Goal: Communication & Community: Answer question/provide support

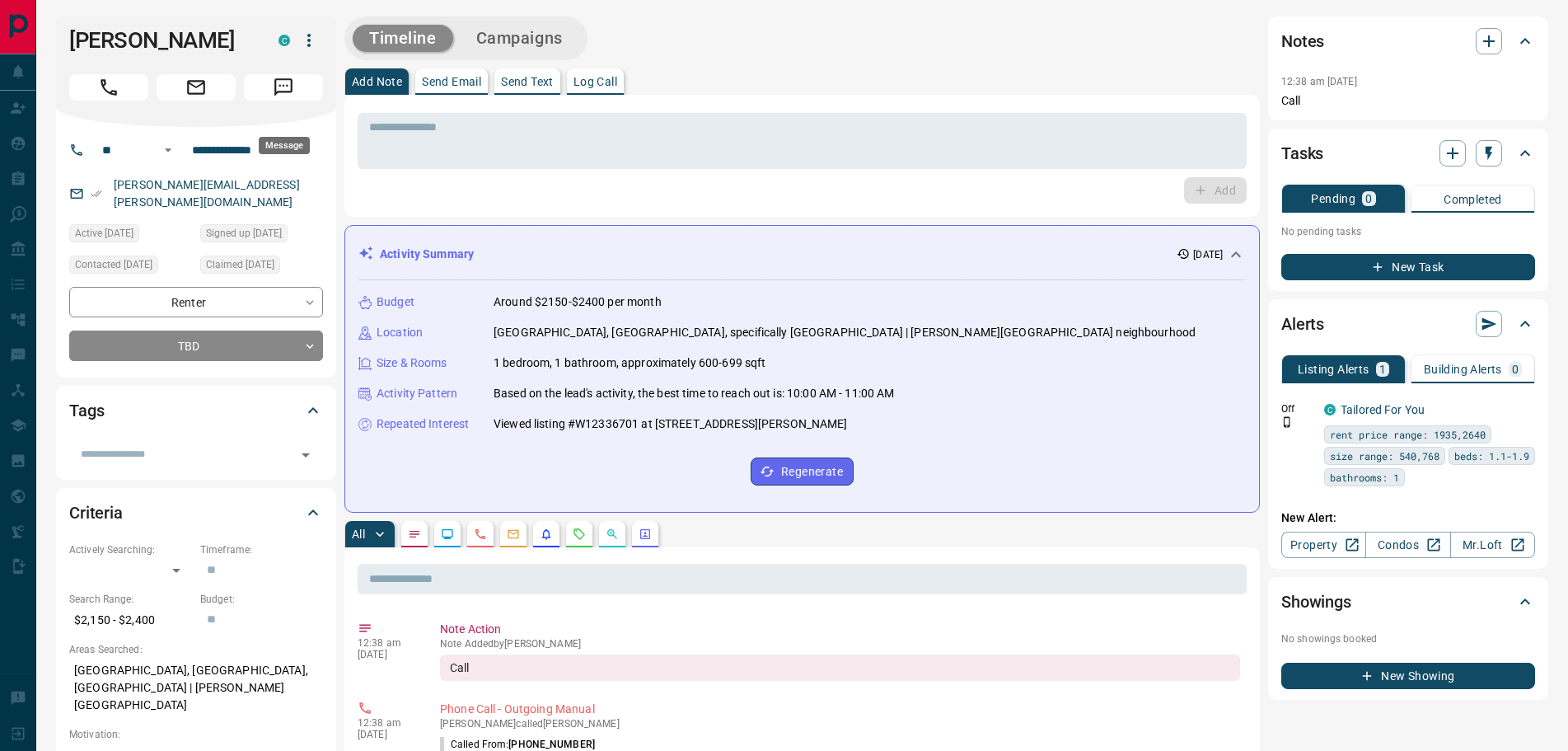
click at [294, 98] on icon "Message" at bounding box center [283, 87] width 21 height 21
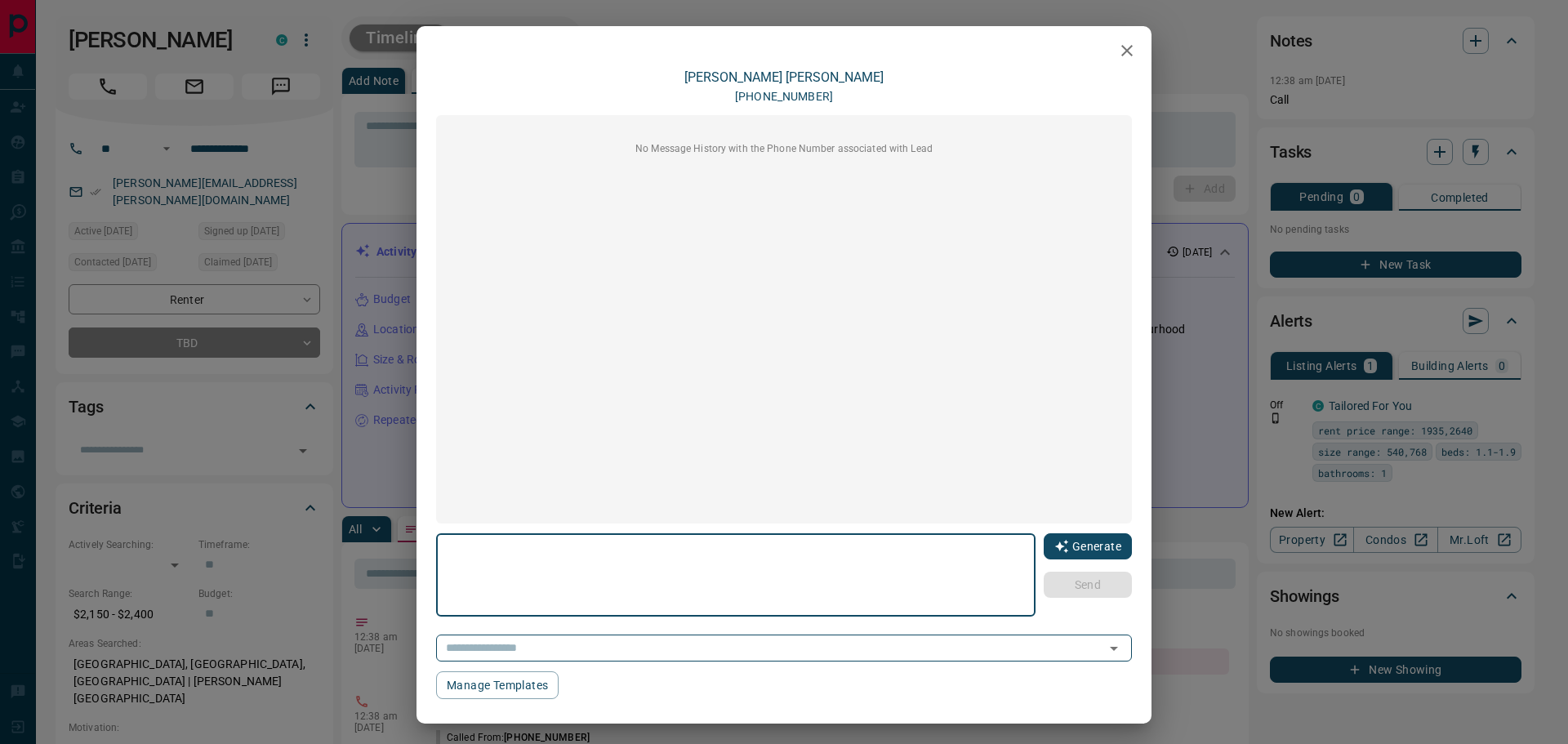
click at [1082, 543] on button "Generate" at bounding box center [1088, 546] width 88 height 26
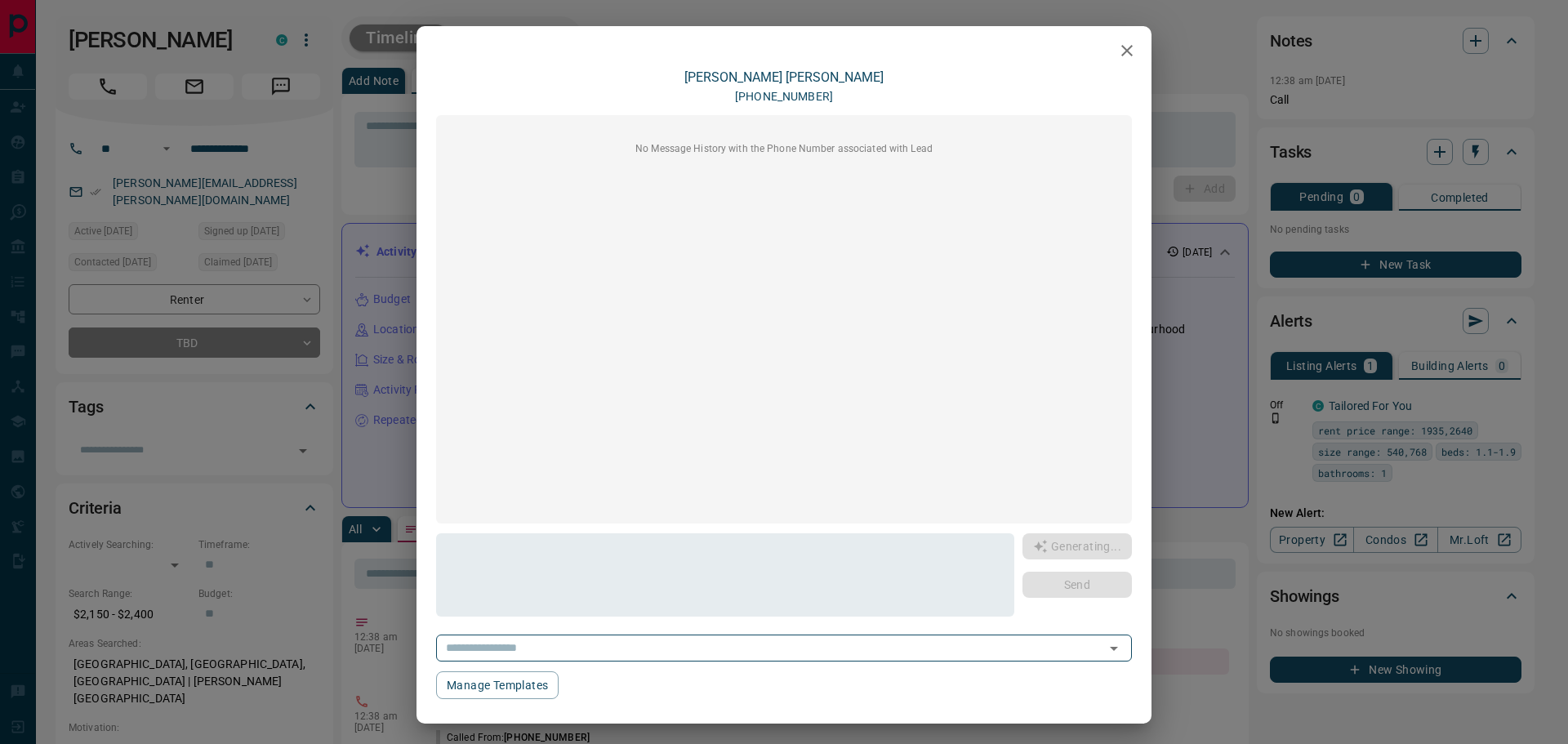
type textarea "**********"
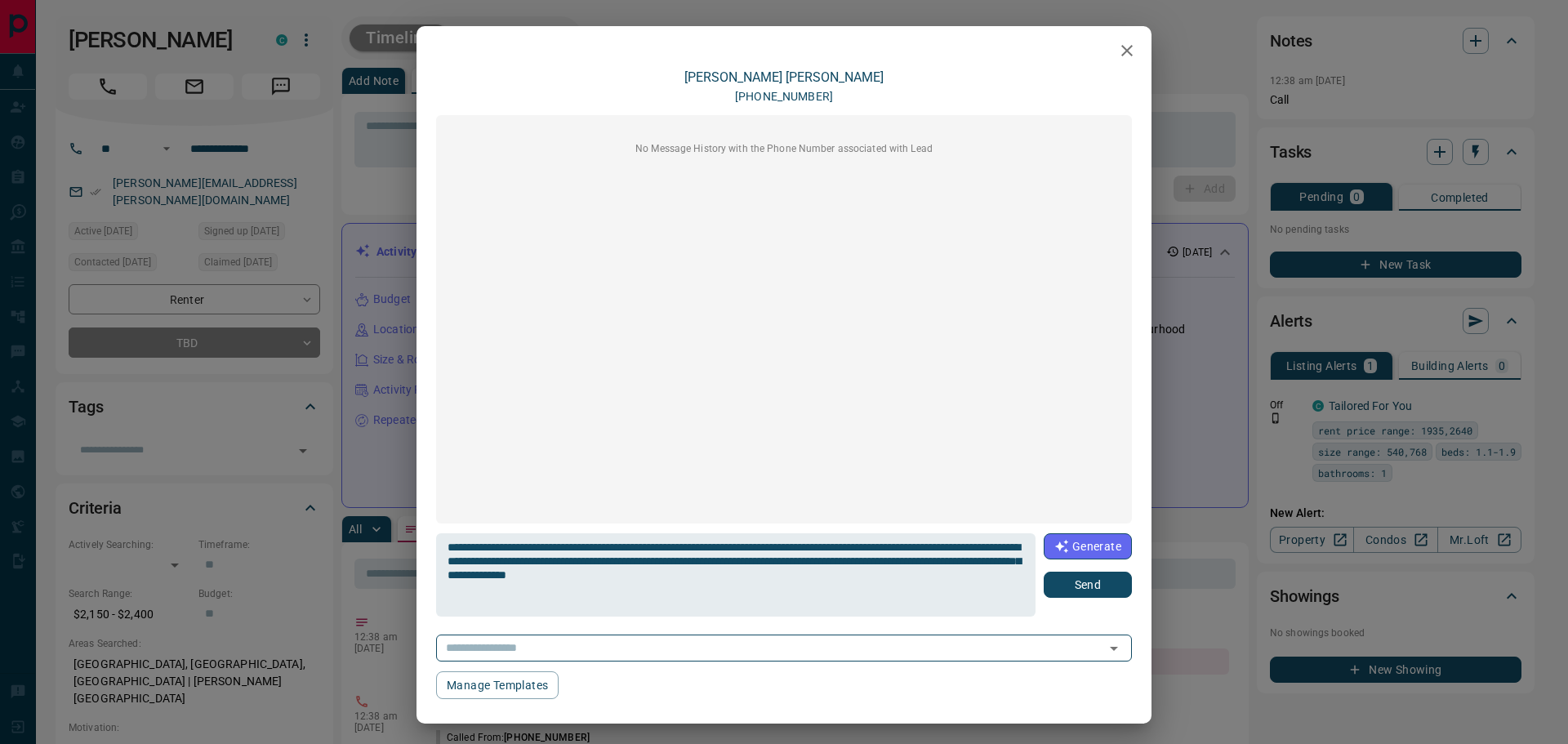
click at [1060, 581] on button "Send" at bounding box center [1088, 584] width 88 height 26
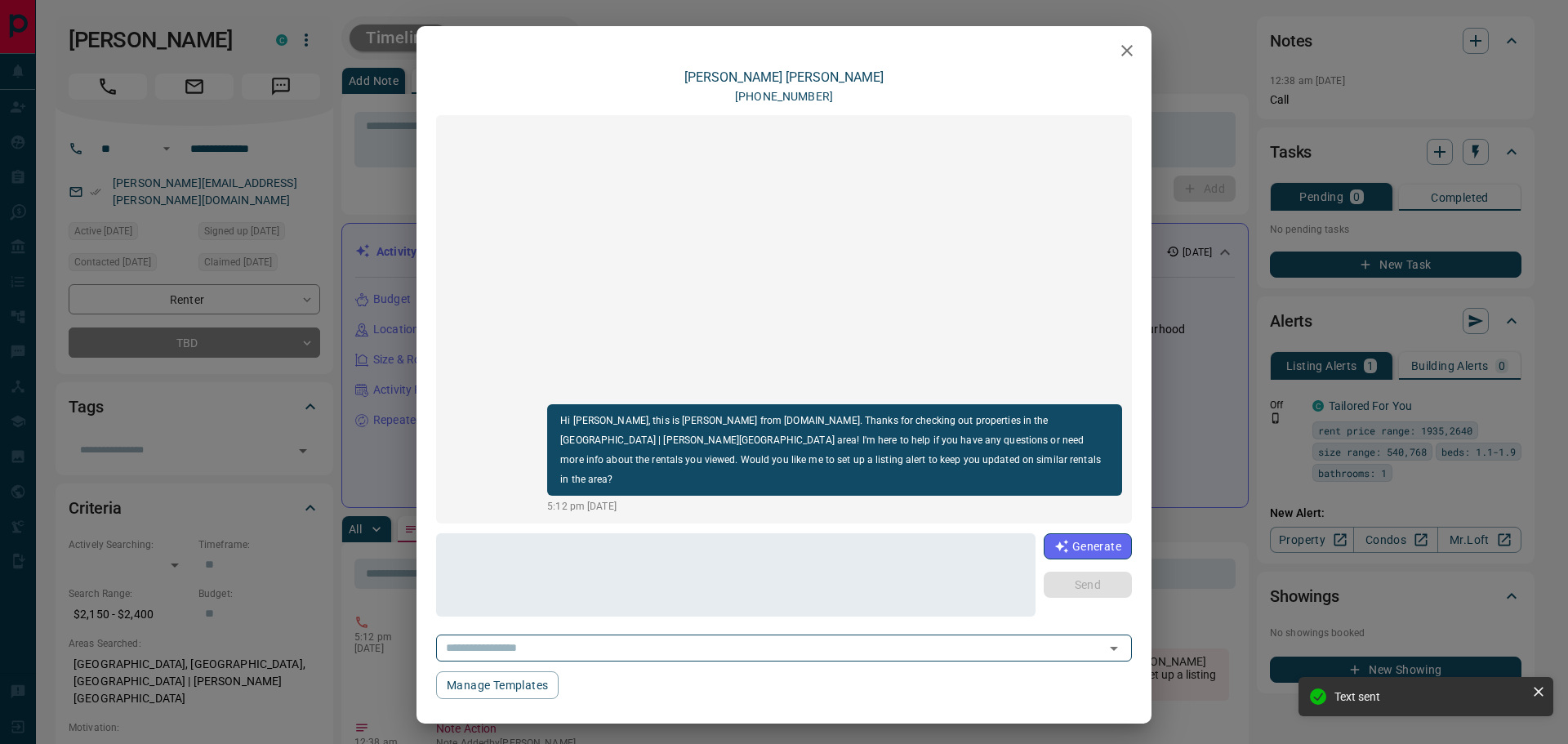
click at [1117, 53] on icon "button" at bounding box center [1127, 51] width 19 height 19
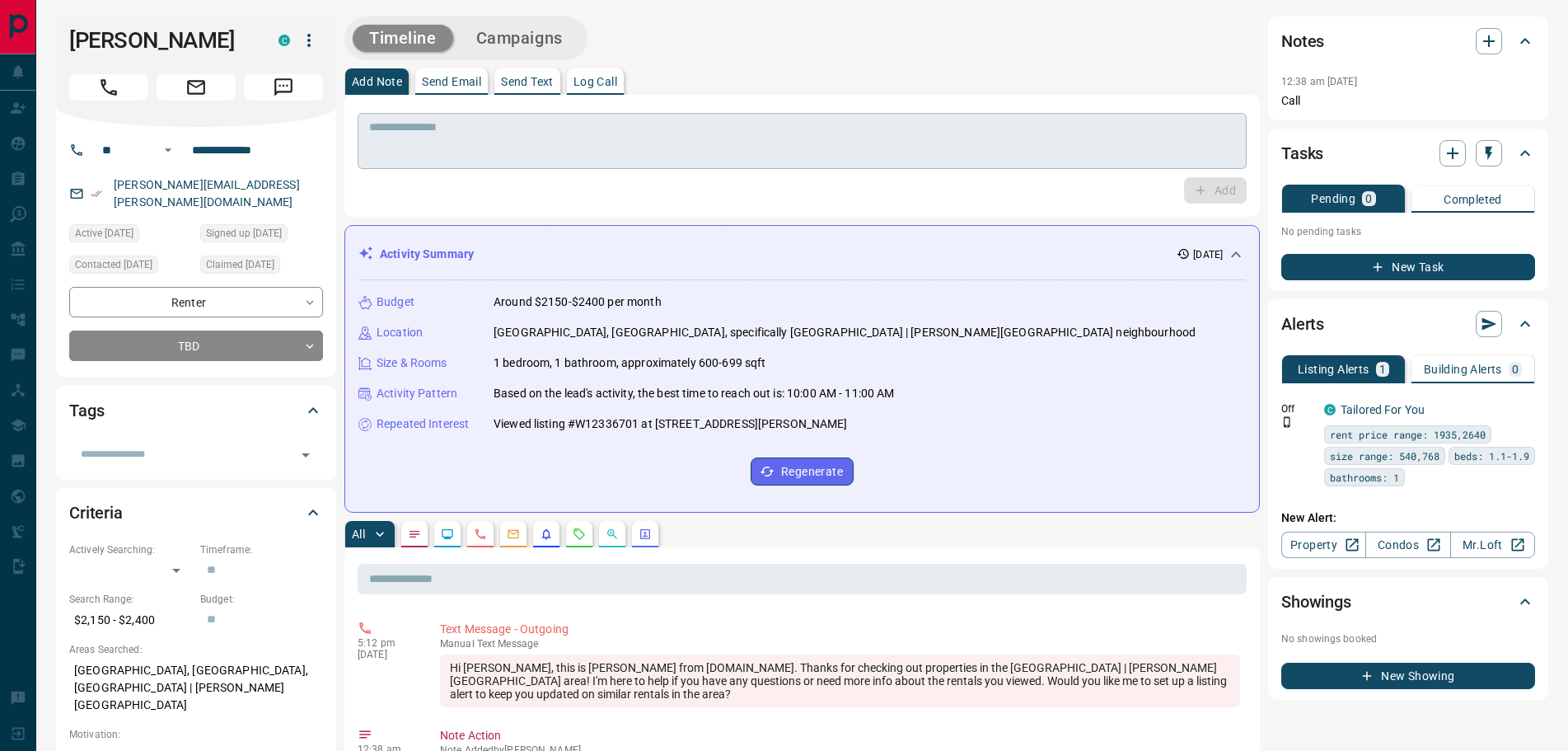
click at [528, 120] on textarea at bounding box center [802, 140] width 866 height 42
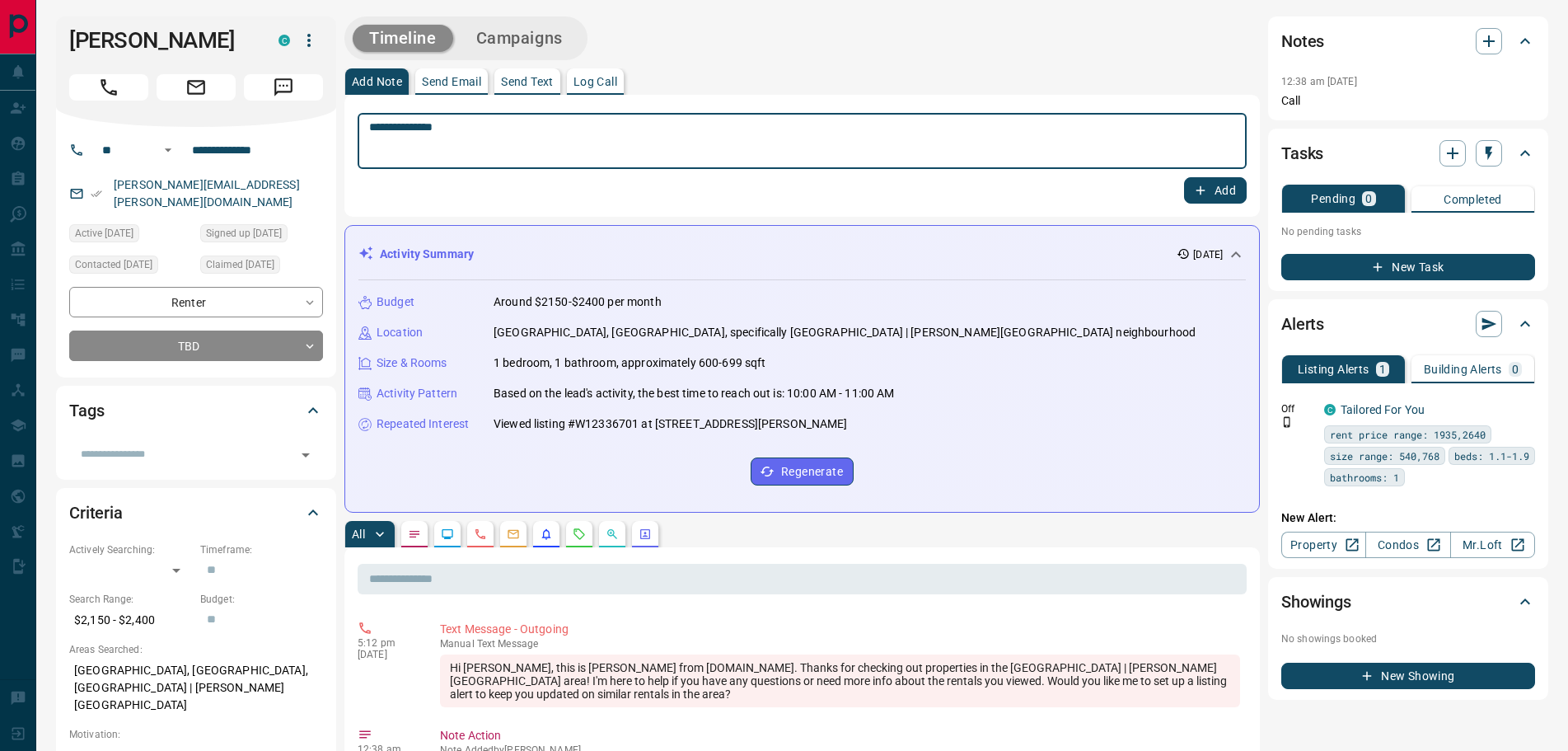
type textarea "**********"
click at [1208, 194] on button "Add" at bounding box center [1215, 190] width 63 height 26
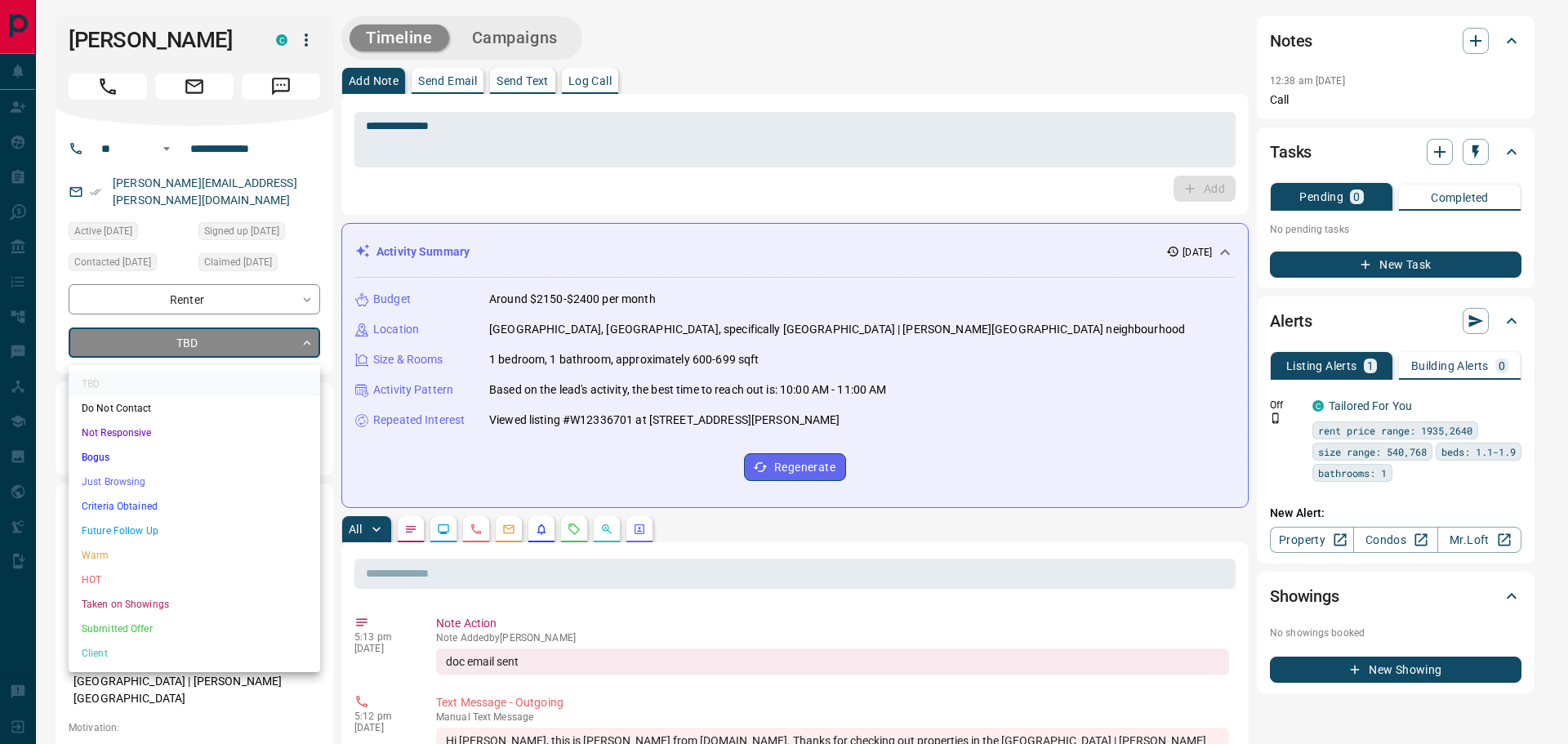
click at [118, 499] on li "Criteria Obtained" at bounding box center [195, 506] width 251 height 25
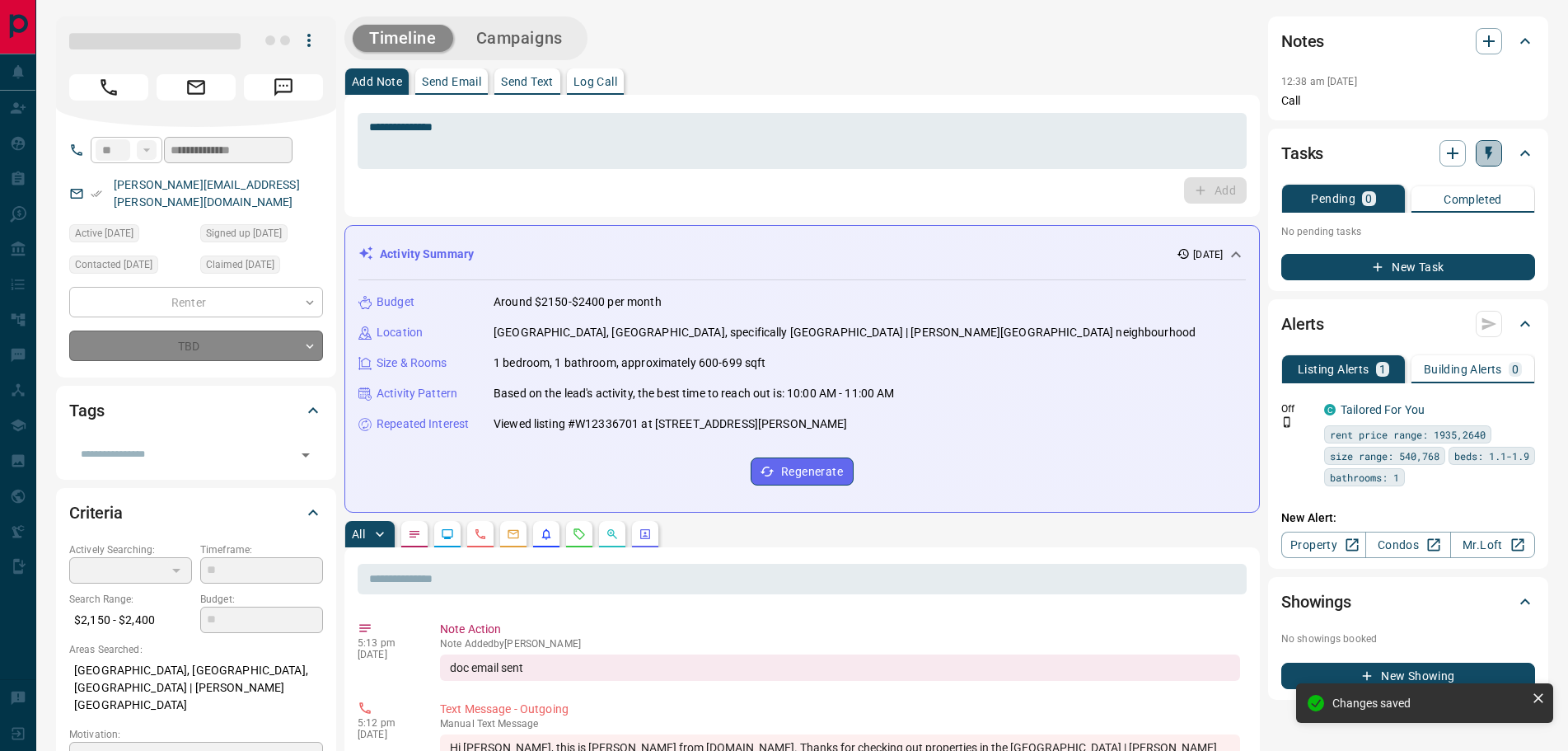
click at [1480, 153] on icon "button" at bounding box center [1488, 153] width 16 height 16
type input "*"
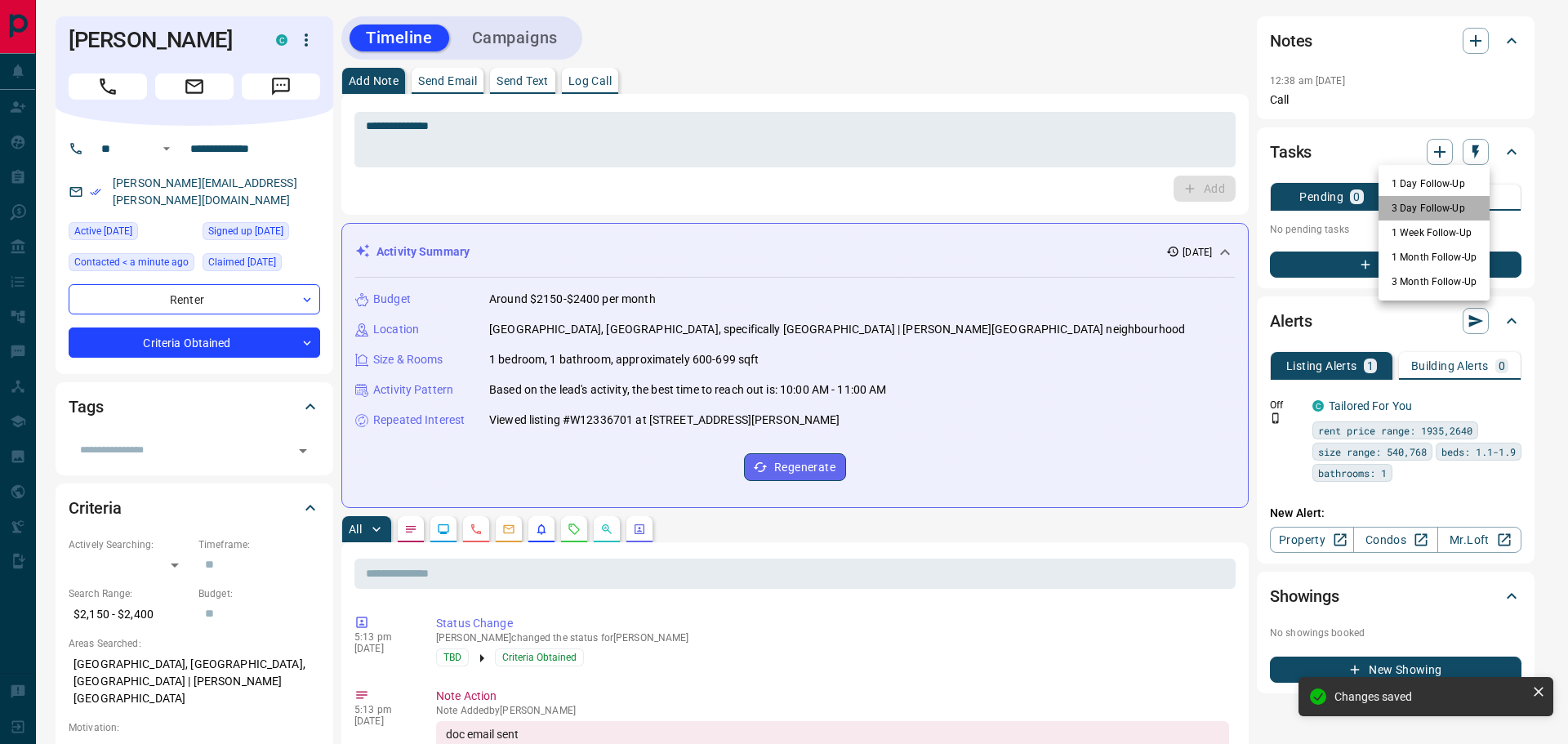
click at [1413, 212] on li "3 Day Follow-Up" at bounding box center [1435, 208] width 111 height 25
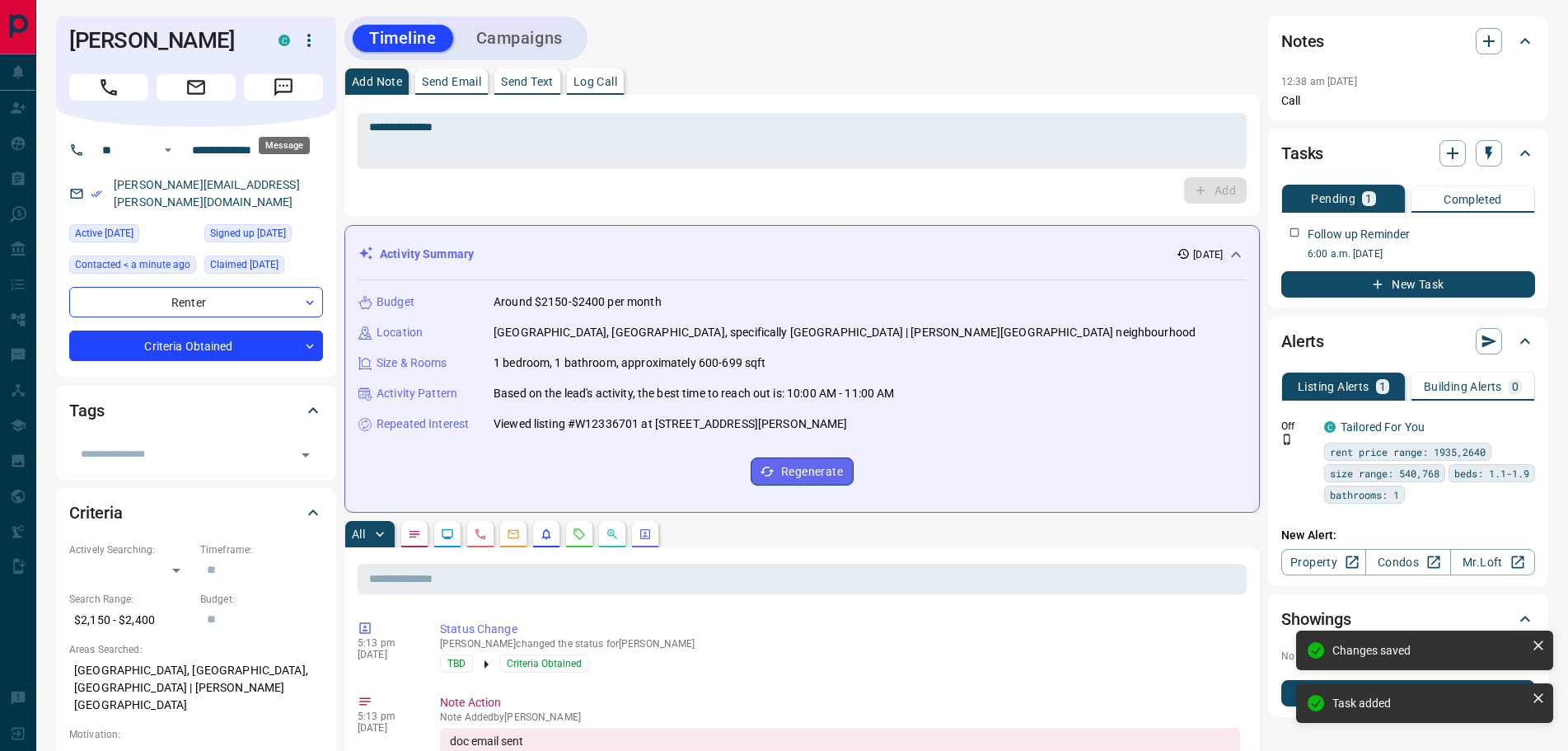
click at [286, 98] on icon "Message" at bounding box center [283, 87] width 21 height 21
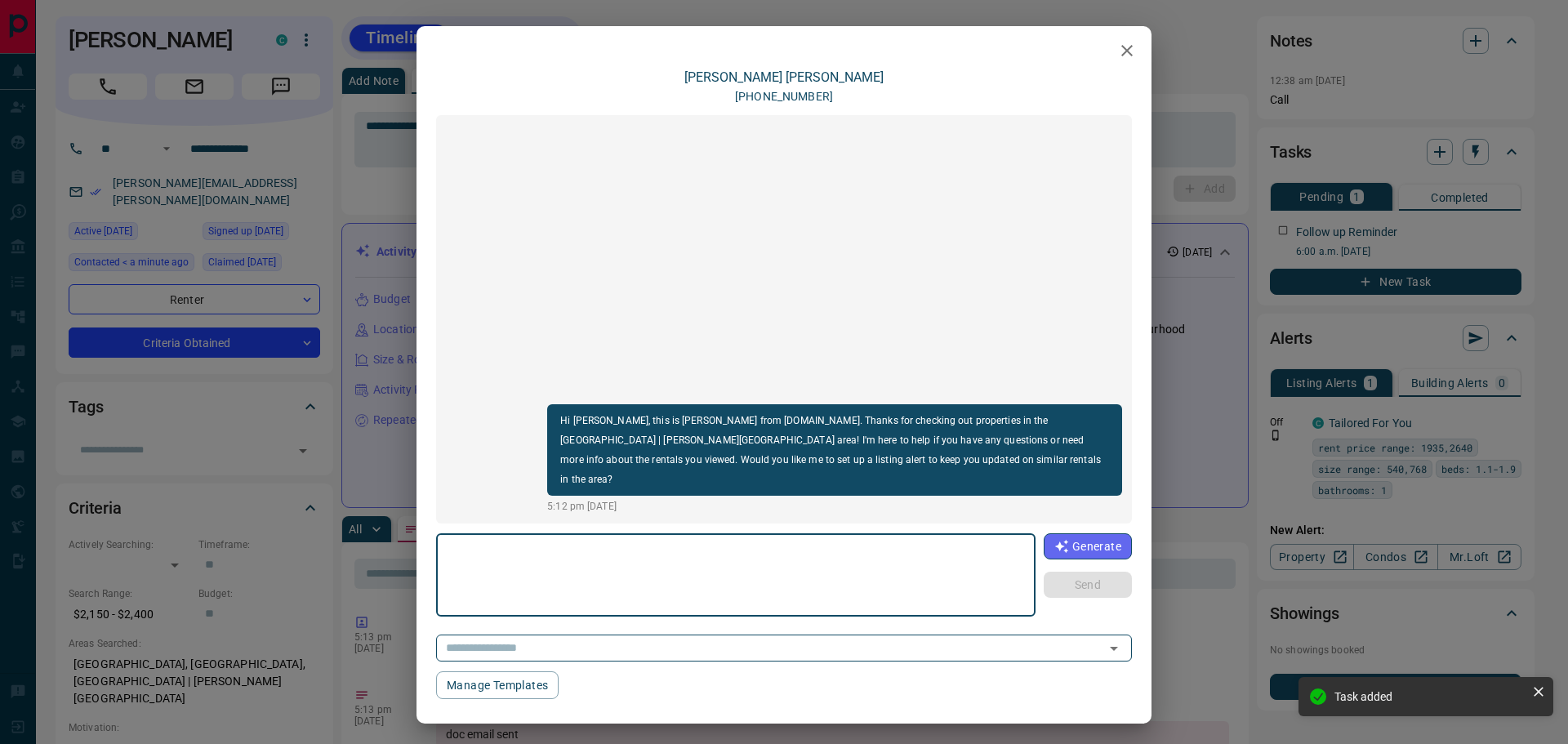
click at [570, 561] on textarea at bounding box center [736, 575] width 576 height 69
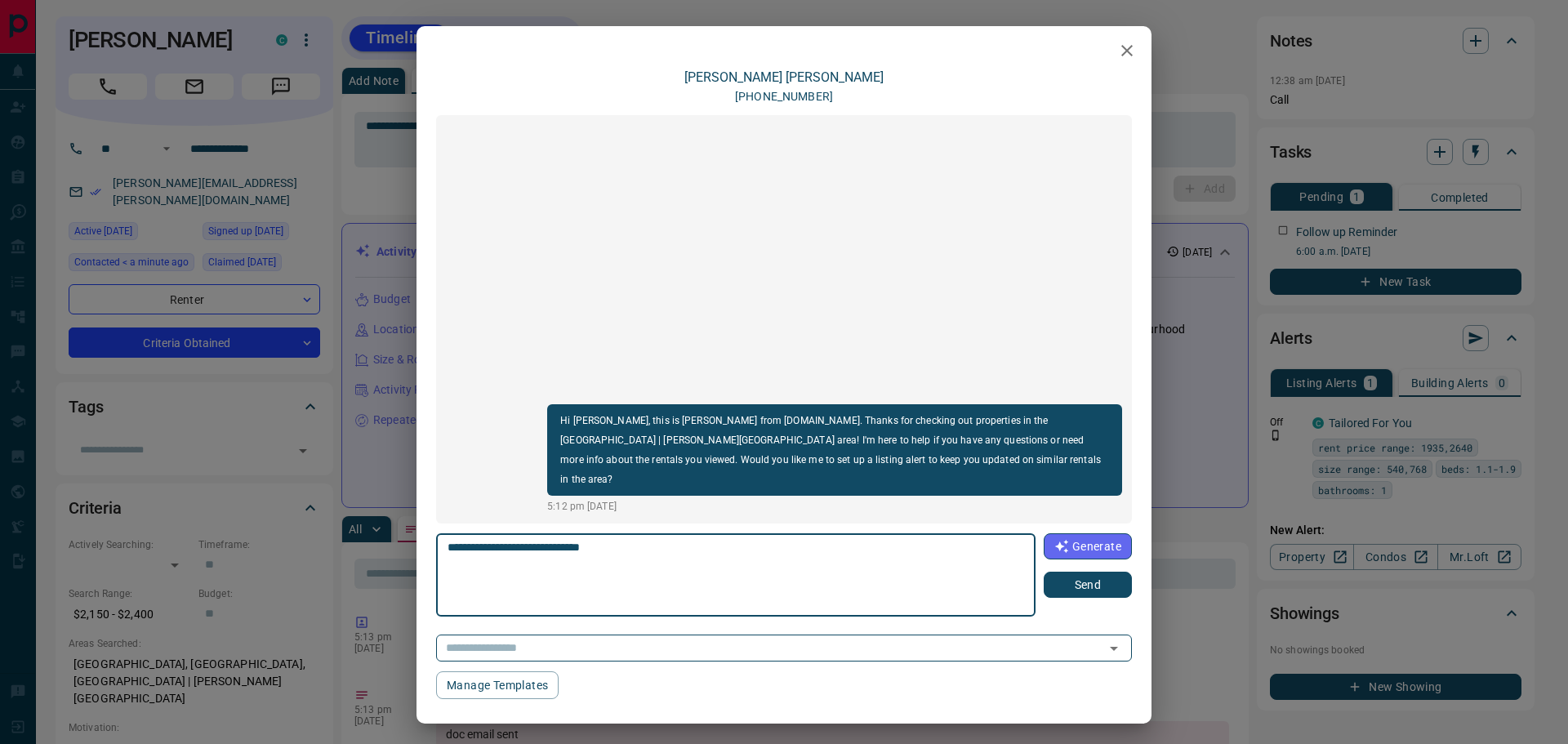
type textarea "**********"
click at [1081, 576] on button "Send" at bounding box center [1088, 584] width 88 height 26
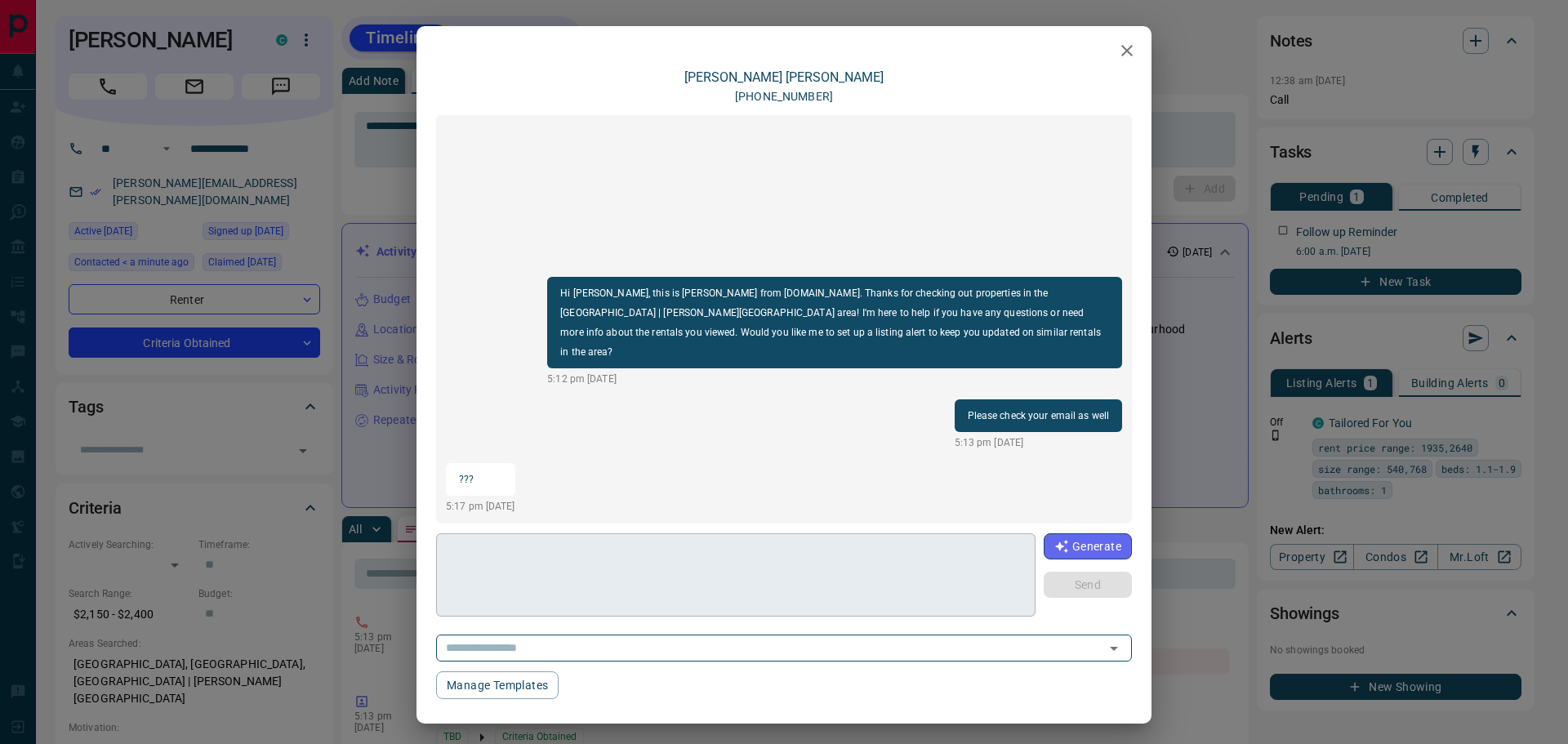
click at [687, 565] on textarea at bounding box center [736, 575] width 575 height 69
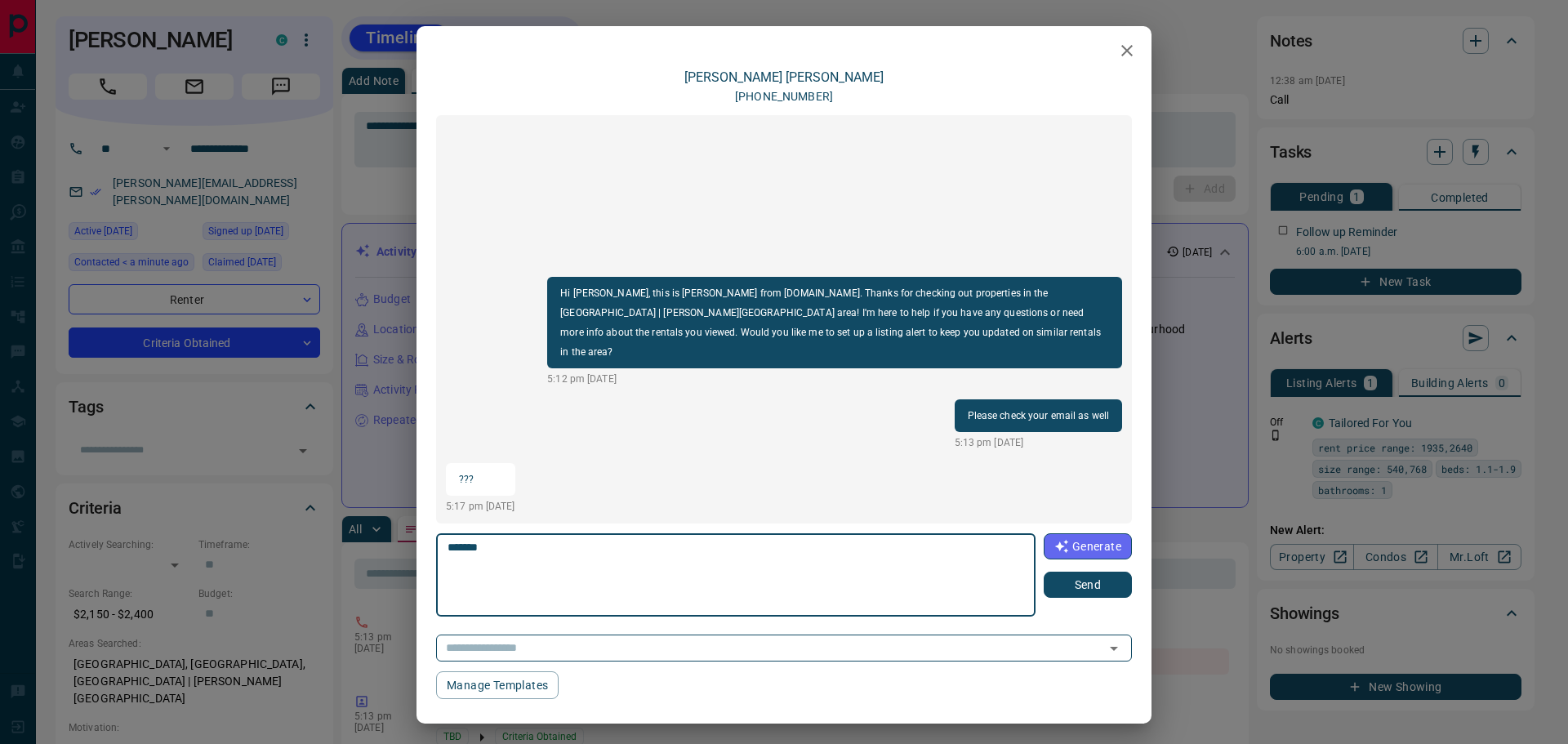
type textarea "******"
click at [1088, 574] on button "Send" at bounding box center [1088, 584] width 88 height 26
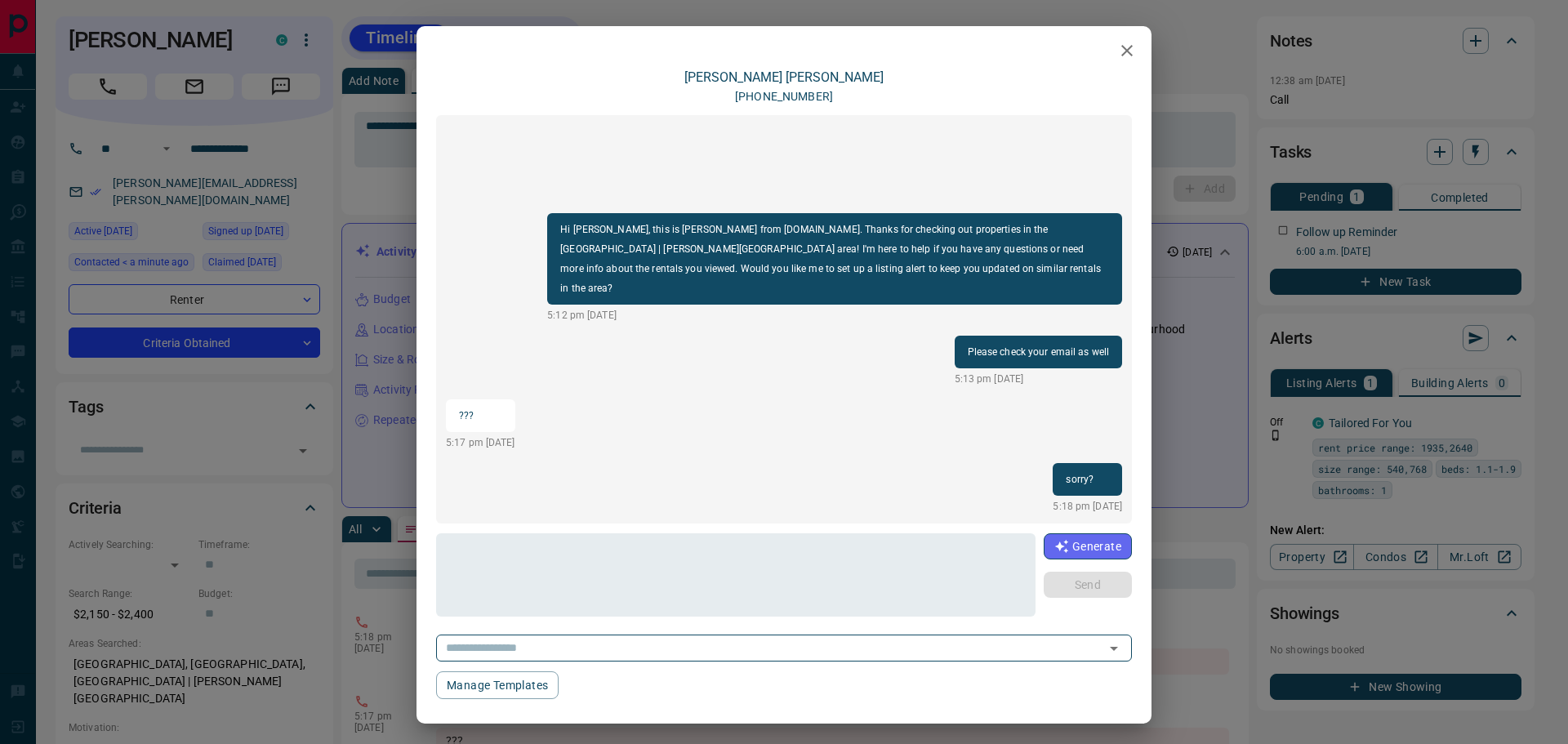
click at [1119, 51] on icon "button" at bounding box center [1127, 51] width 19 height 19
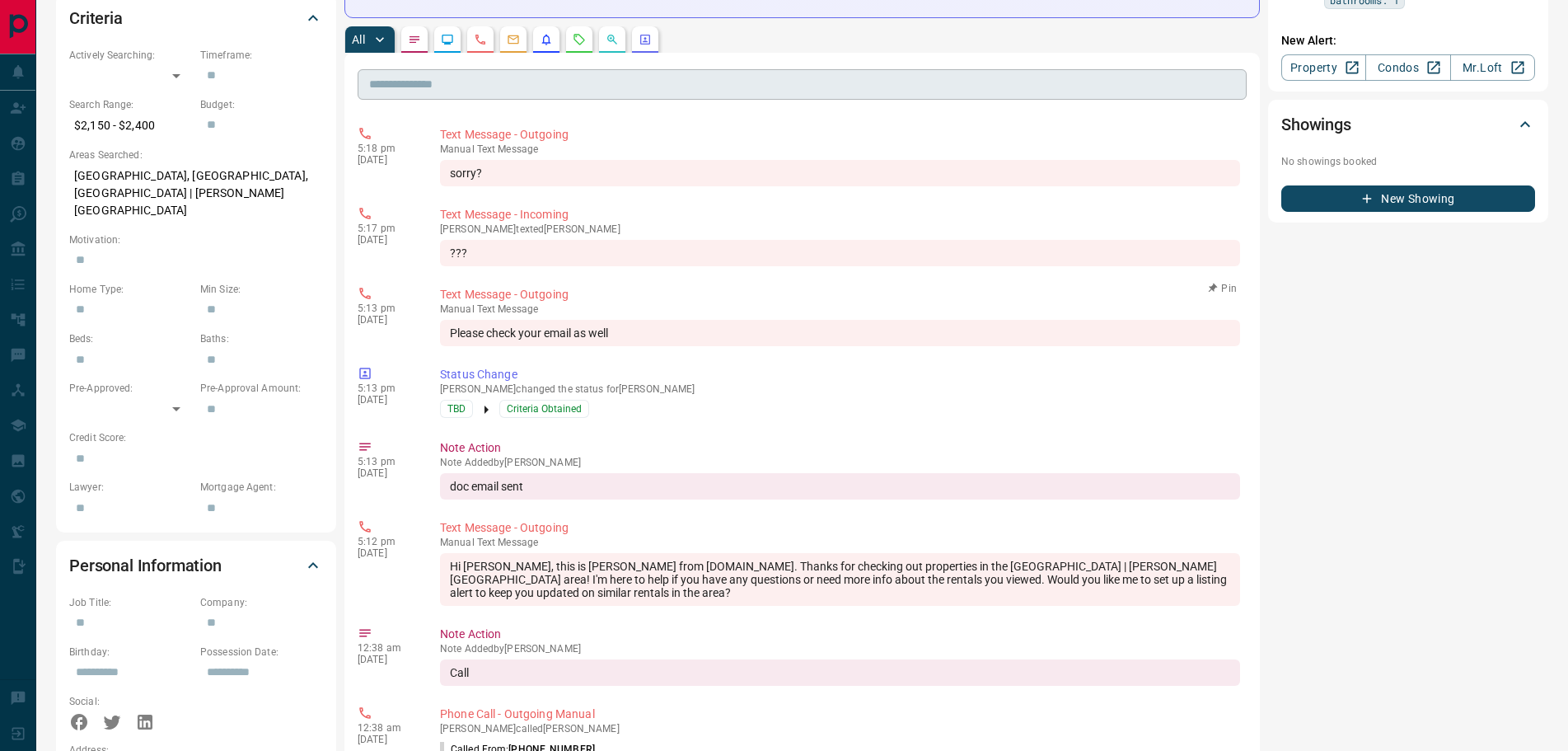
scroll to position [82, 0]
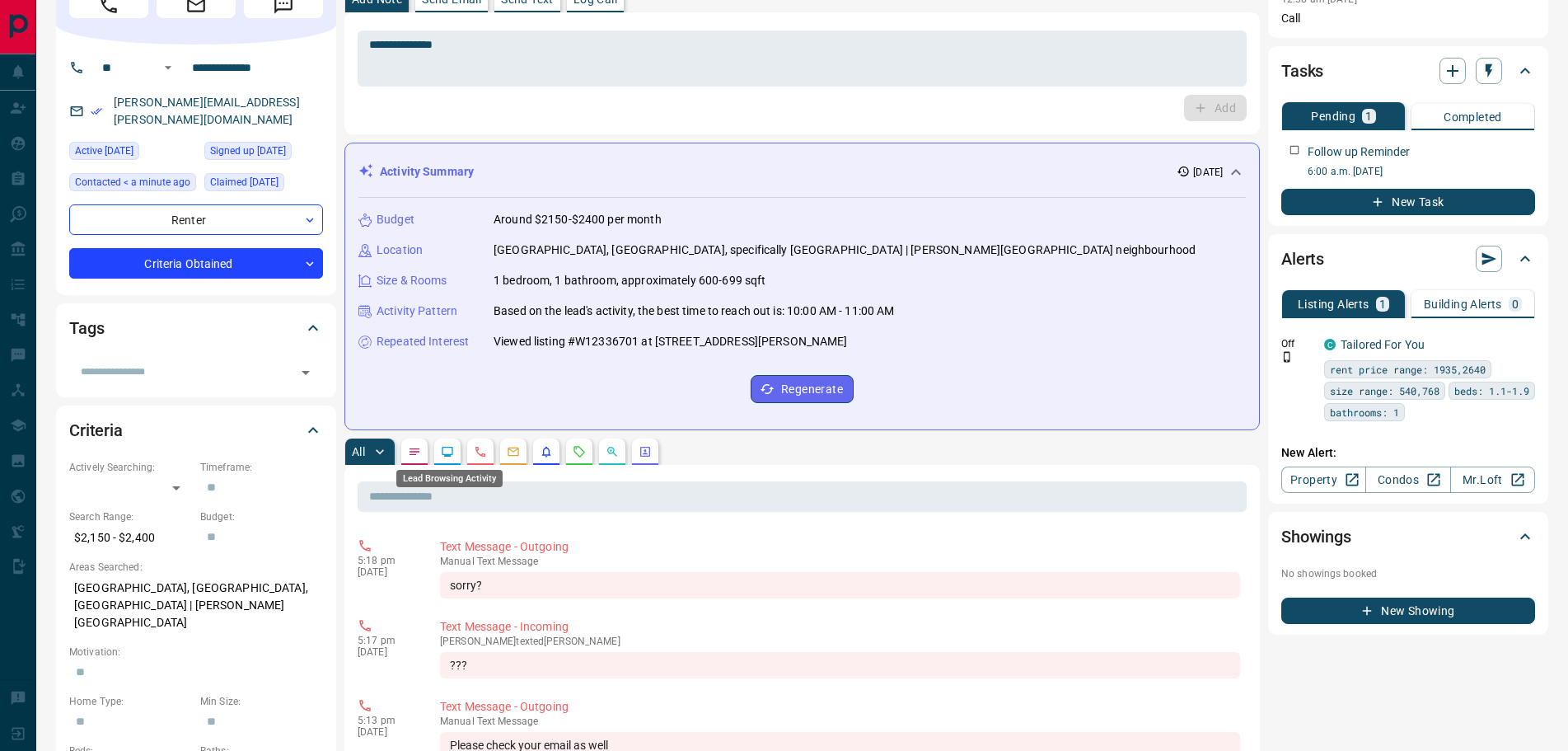
click at [446, 458] on icon "Lead Browsing Activity" at bounding box center [448, 452] width 14 height 14
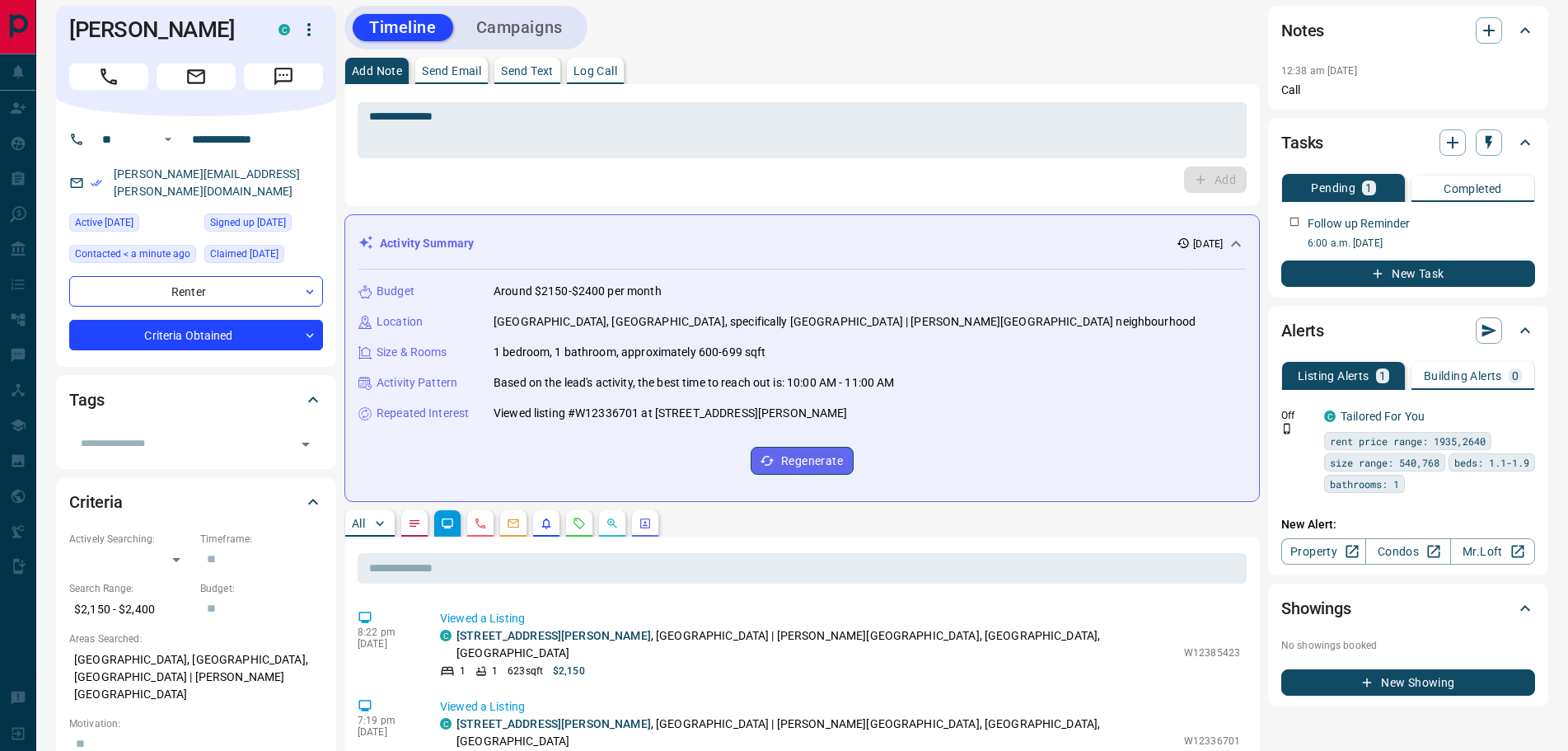
scroll to position [0, 0]
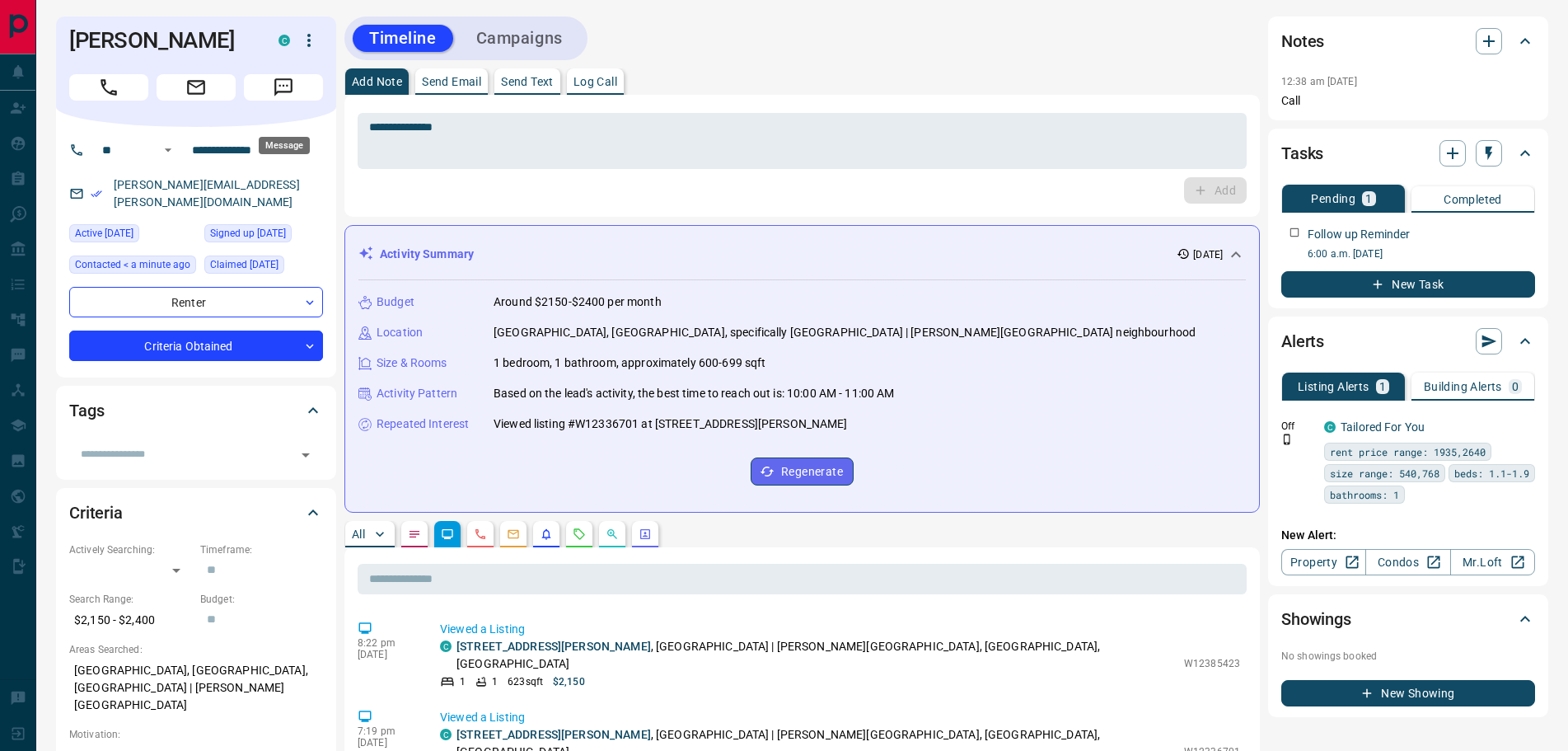
click at [293, 98] on icon "Message" at bounding box center [283, 87] width 21 height 21
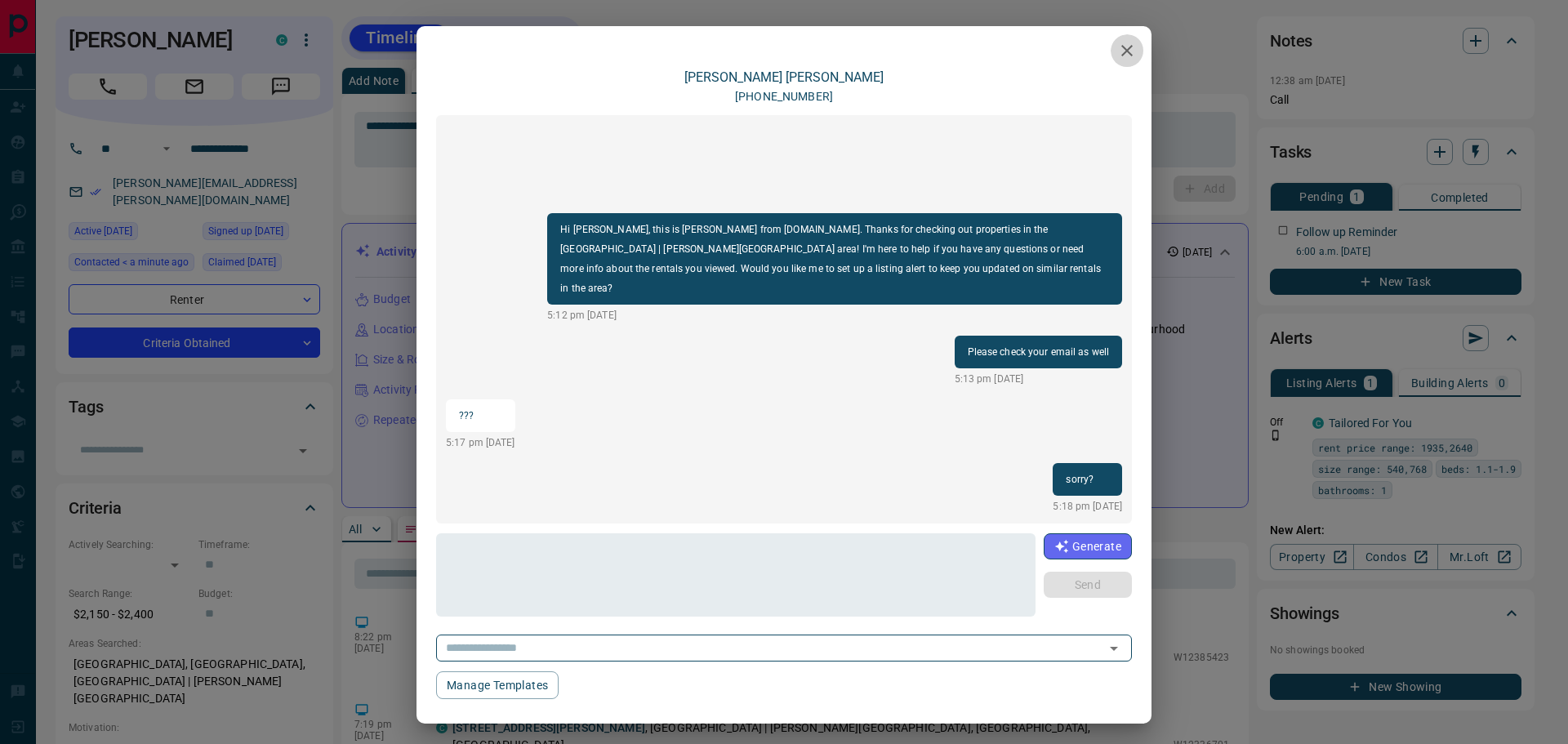
click at [1120, 53] on icon "button" at bounding box center [1127, 51] width 19 height 19
